Goal: Task Accomplishment & Management: Manage account settings

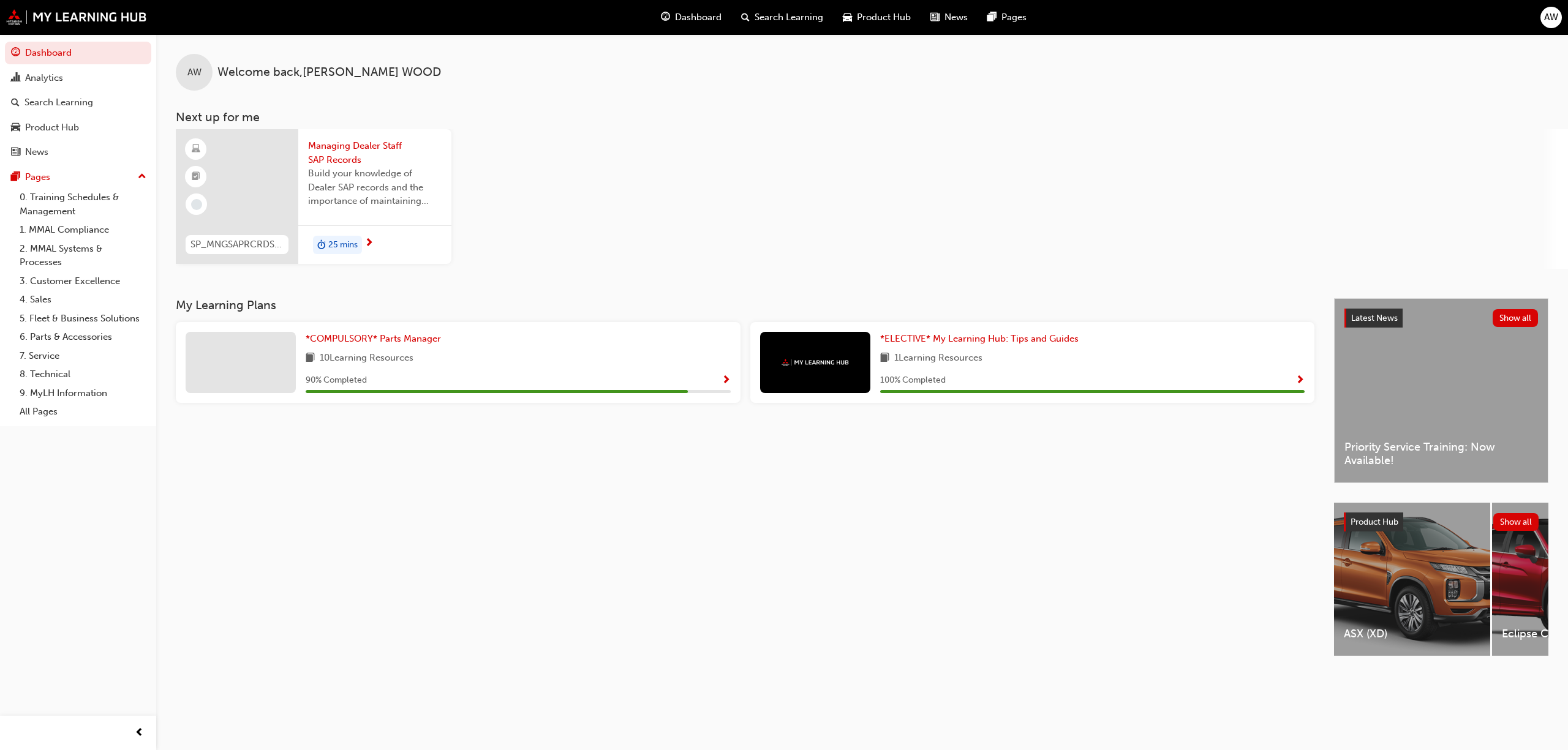
click at [965, 545] on div "My Learning Plans *COMPULSORY* Parts Manager 10 Learning Resources 90 % Complet…" at bounding box center [755, 488] width 1158 height 380
click at [410, 342] on span "*COMPULSORY* Parts Manager" at bounding box center [373, 339] width 135 height 11
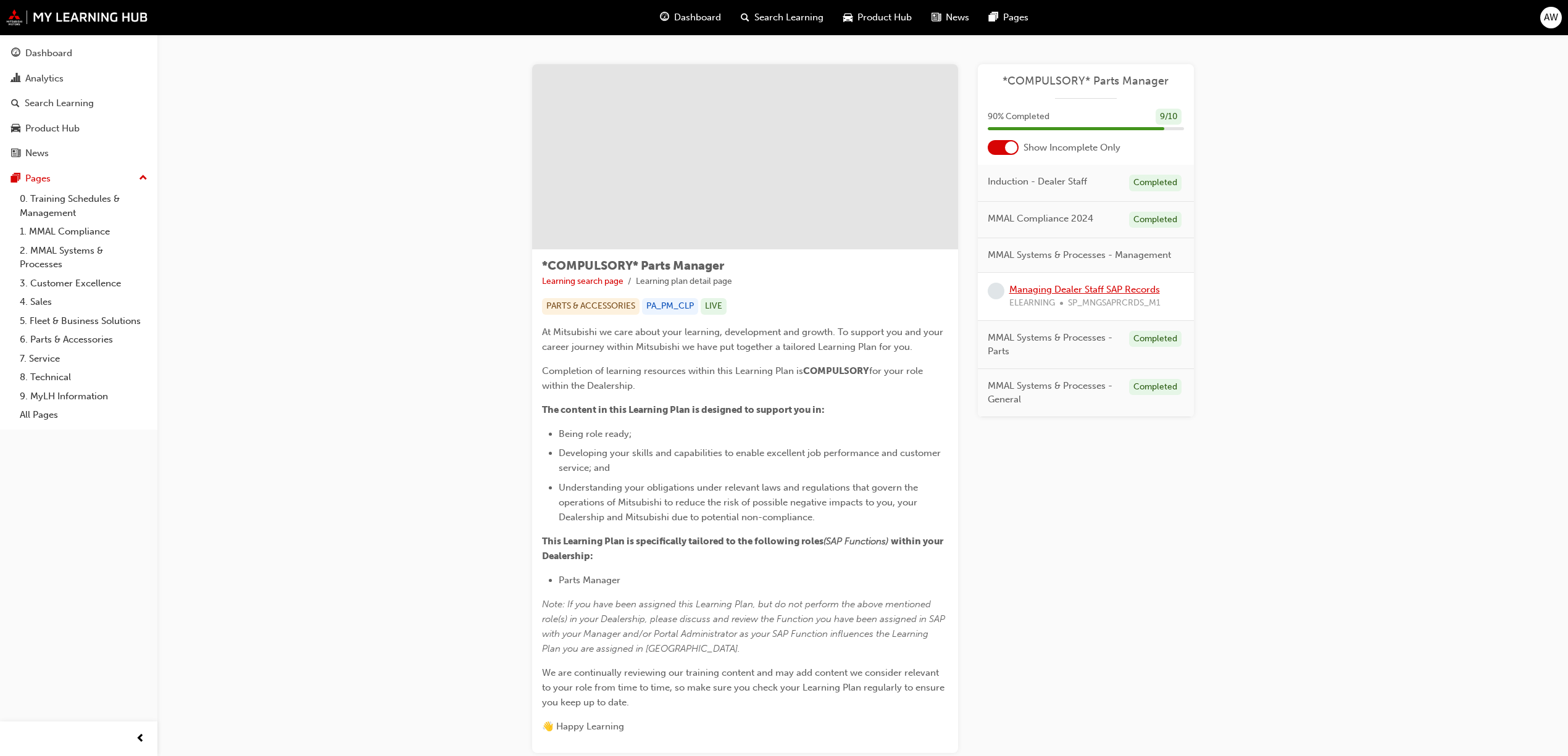
click at [1083, 285] on link "Managing Dealer Staff SAP Records" at bounding box center [1084, 290] width 151 height 11
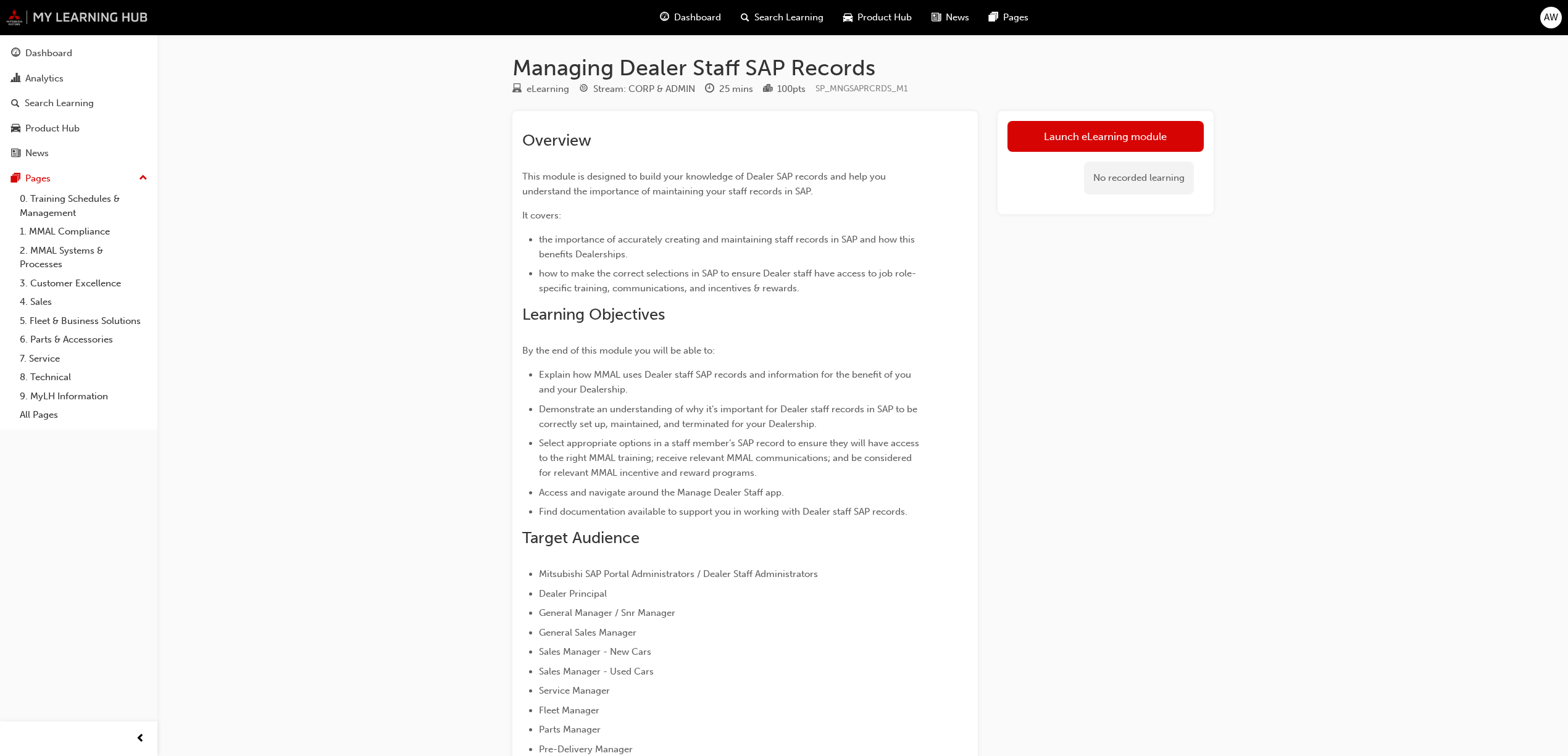
click at [105, 19] on img at bounding box center [77, 17] width 142 height 16
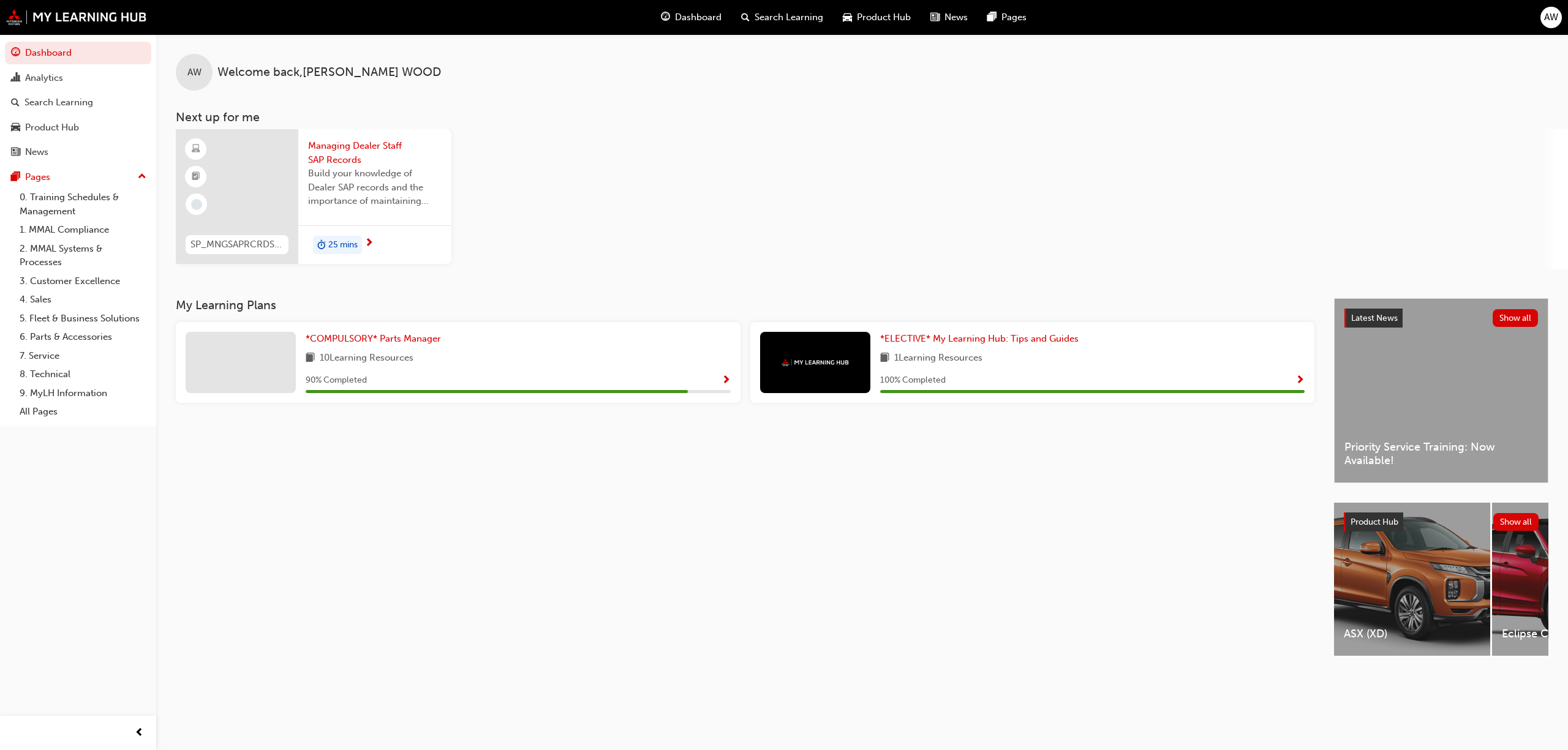
click at [439, 518] on div "My Learning Plans *COMPULSORY* Parts Manager 10 Learning Resources 90 % Complet…" at bounding box center [755, 488] width 1158 height 380
click at [728, 376] on span "Show Progress" at bounding box center [726, 381] width 9 height 11
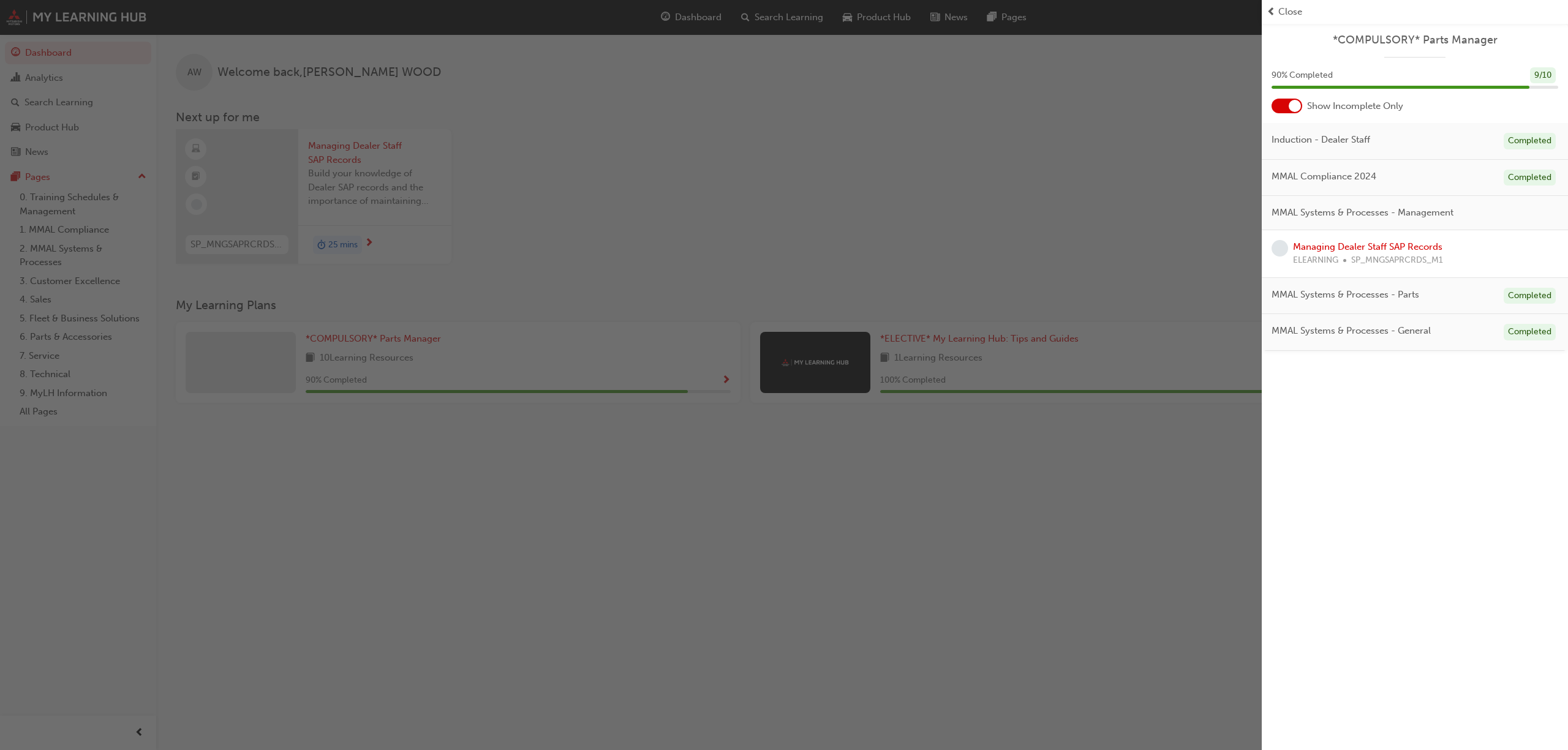
click at [799, 165] on div "button" at bounding box center [630, 375] width 1262 height 750
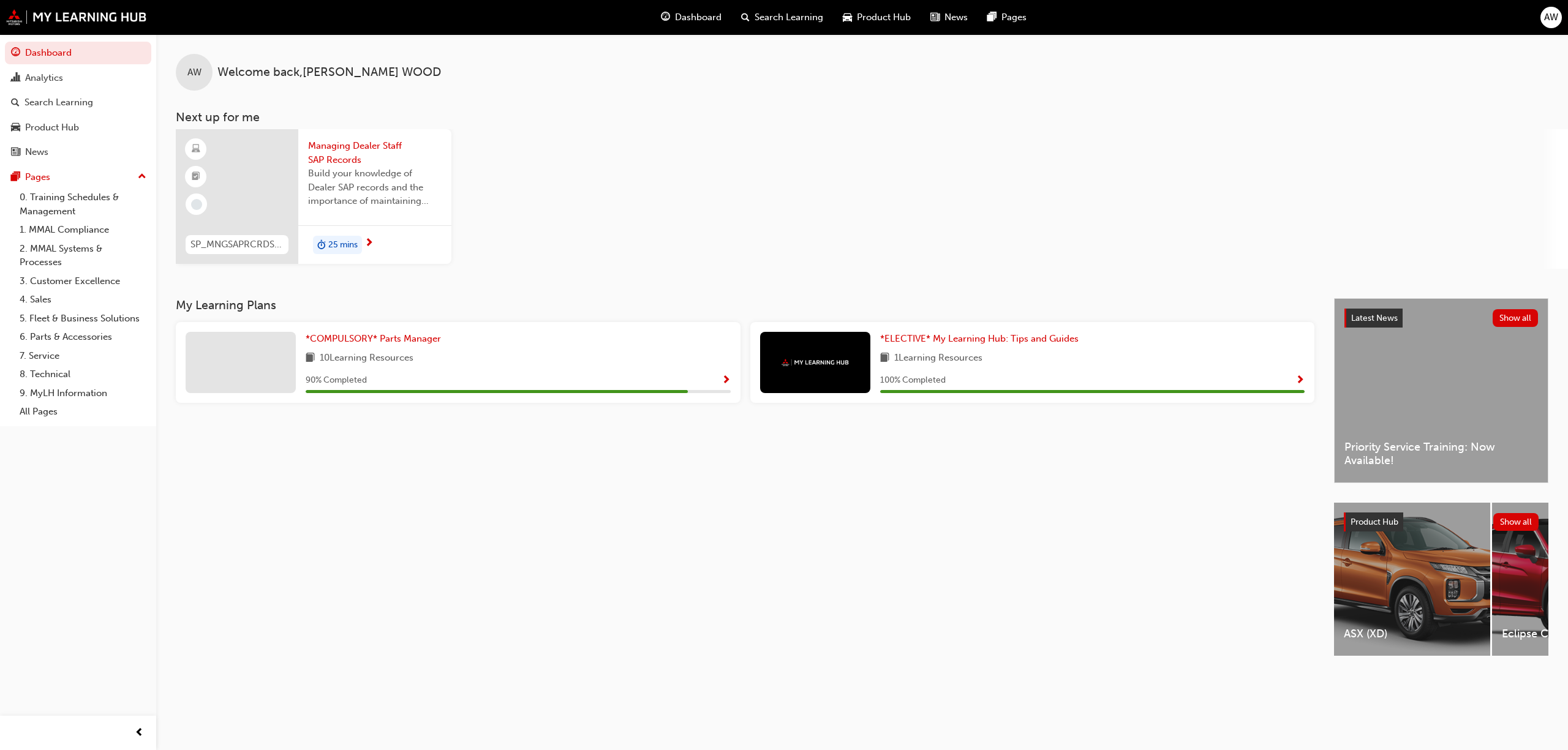
click at [1559, 2] on div "Dashboard Search Learning Product Hub News Pages AW" at bounding box center [784, 17] width 1568 height 35
click at [1558, 15] on span "AW" at bounding box center [1551, 17] width 14 height 14
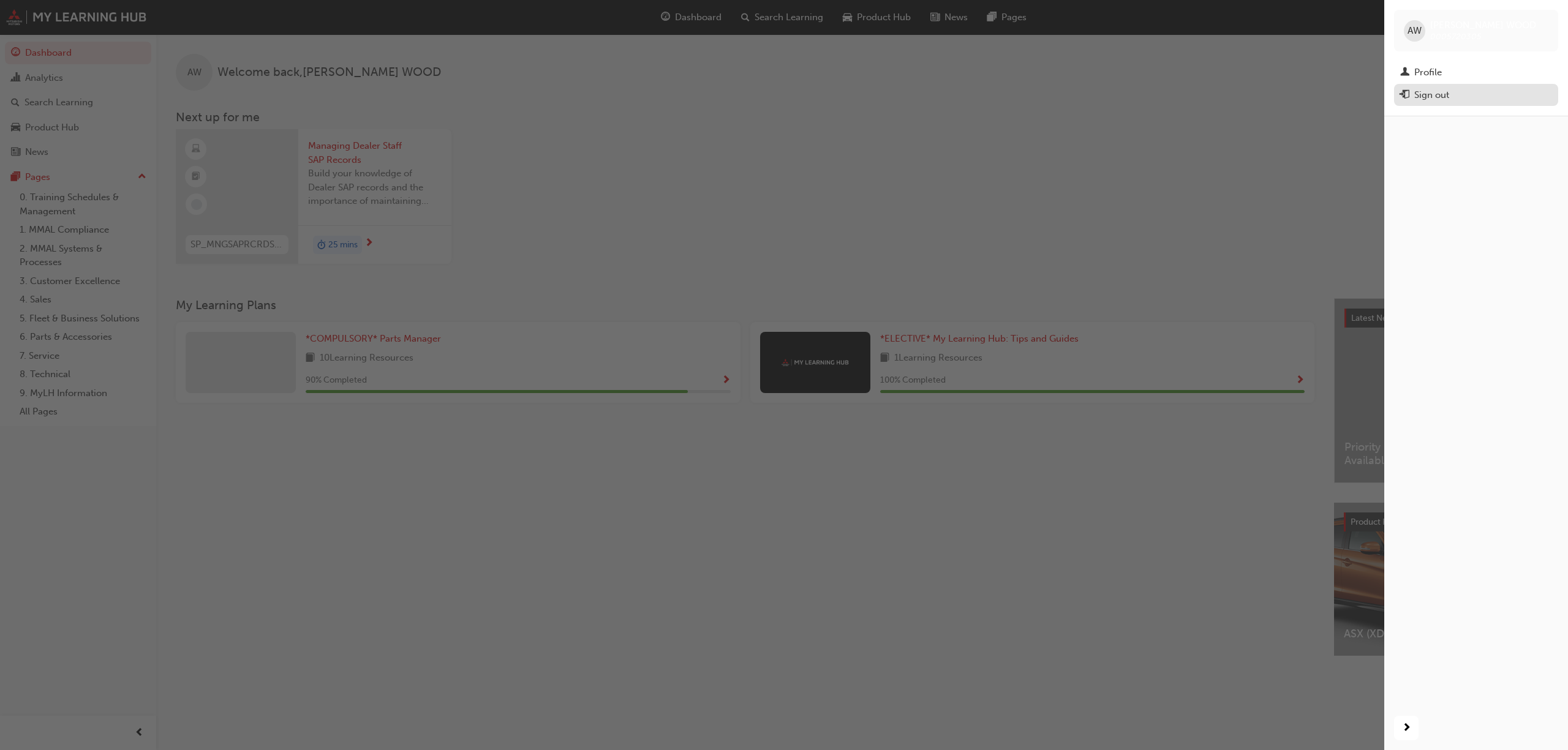
click at [1464, 95] on div "Sign out" at bounding box center [1477, 95] width 152 height 15
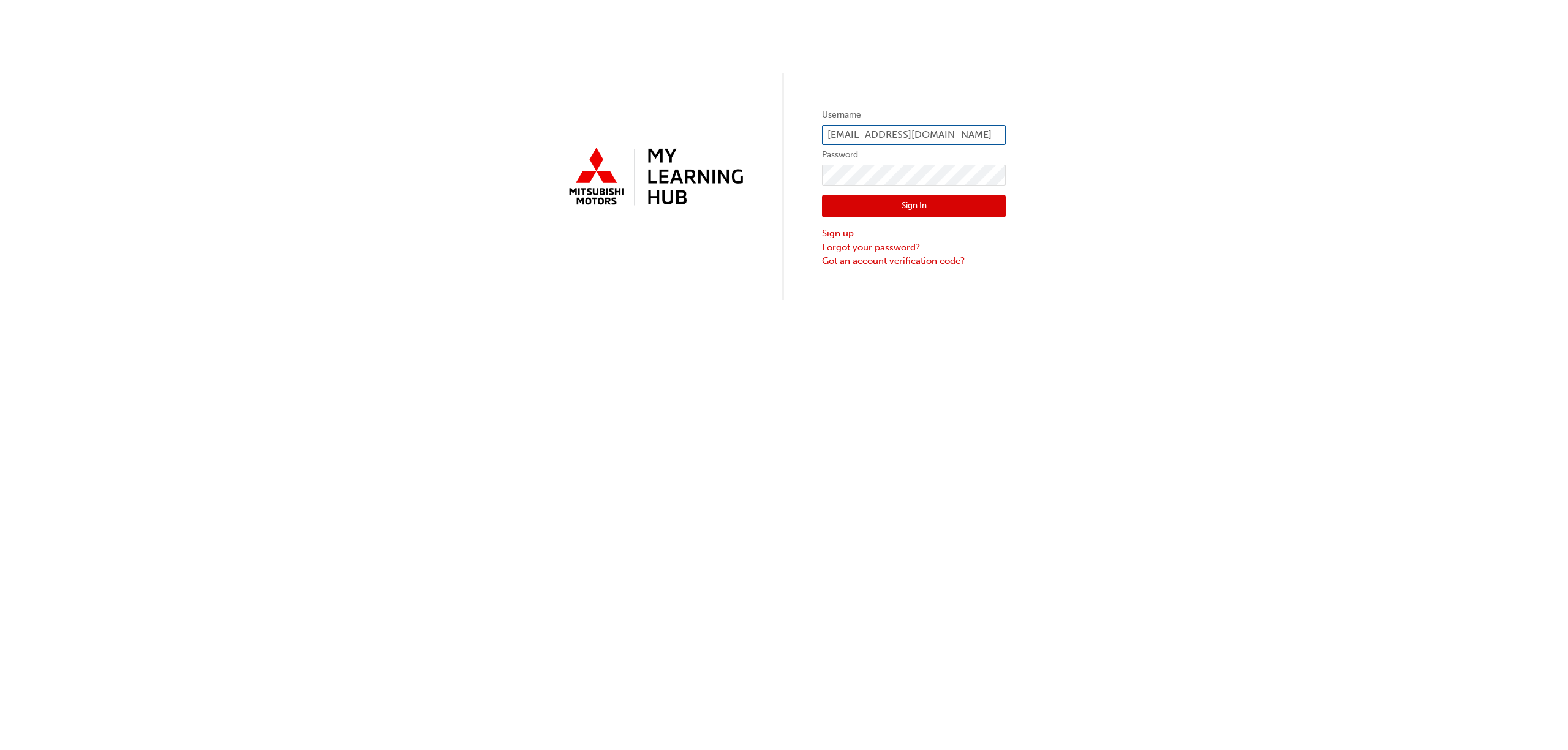
click at [886, 130] on input "[EMAIL_ADDRESS][DOMAIN_NAME]" at bounding box center [913, 136] width 183 height 21
click at [872, 130] on input "[EMAIL_ADDRESS][DOMAIN_NAME]" at bounding box center [913, 136] width 183 height 21
type input "0005809477"
click at [937, 209] on button "Sign In" at bounding box center [913, 206] width 183 height 23
